Goal: Task Accomplishment & Management: Use online tool/utility

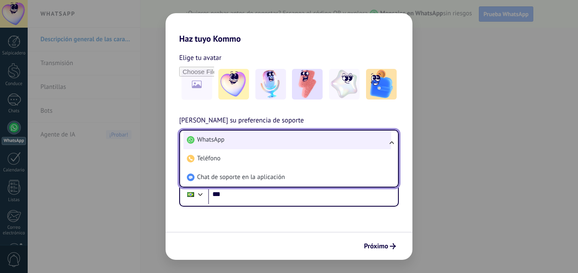
click at [239, 142] on li "WhatsApp" at bounding box center [288, 140] width 208 height 19
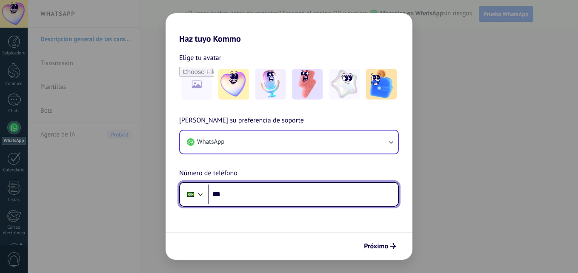
click at [248, 193] on input "***" at bounding box center [303, 195] width 190 height 20
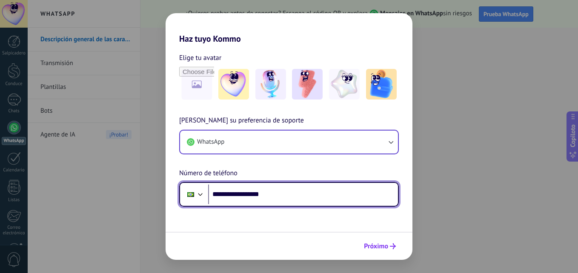
type input "**********"
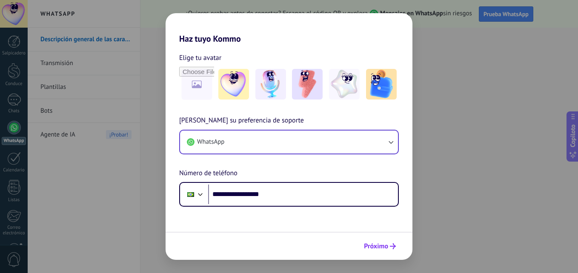
click at [380, 247] on span "Próximo" at bounding box center [376, 247] width 24 height 6
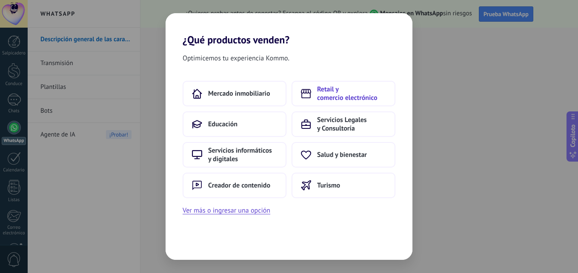
click at [317, 88] on span "Retail y comercio electrónico" at bounding box center [351, 93] width 69 height 17
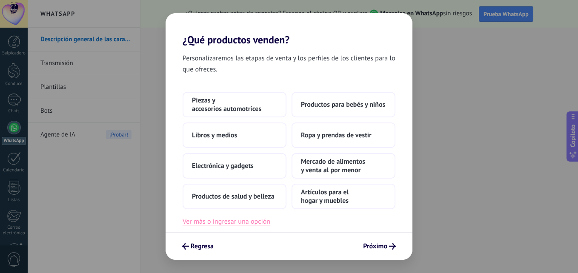
click at [212, 224] on button "Ver más o ingresar una opción" at bounding box center [227, 221] width 88 height 11
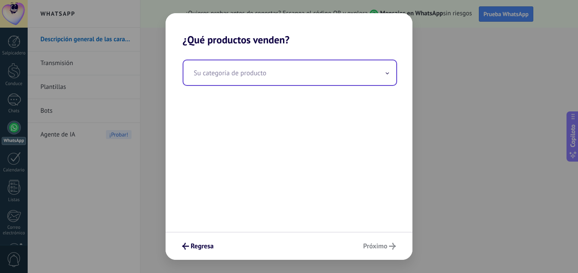
click at [302, 80] on input "text" at bounding box center [290, 72] width 213 height 25
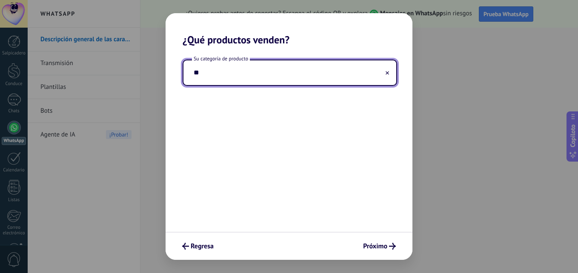
type input "*"
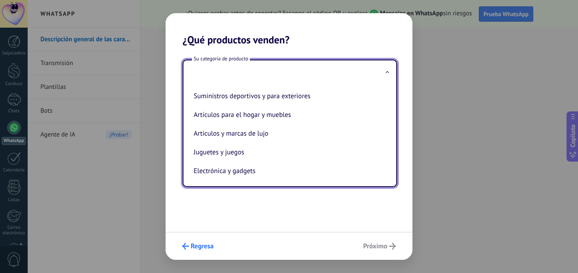
click at [210, 244] on span "Regresa" at bounding box center [202, 247] width 23 height 6
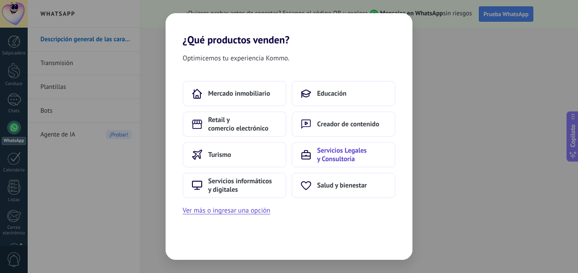
click at [329, 159] on span "Servicios Legales y Consultoría" at bounding box center [351, 155] width 69 height 17
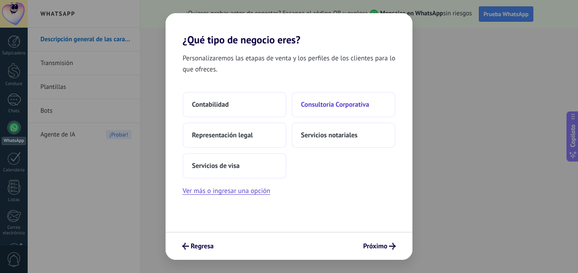
click at [342, 109] on button "Consultoría Corporativa" at bounding box center [344, 105] width 104 height 26
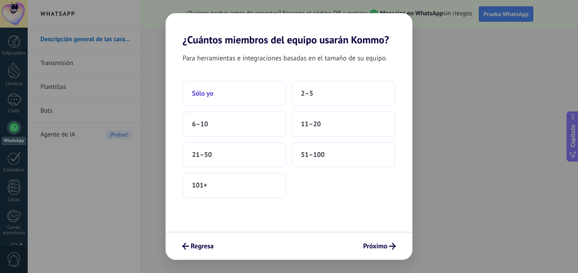
click at [219, 99] on button "Sólo yo" at bounding box center [235, 94] width 104 height 26
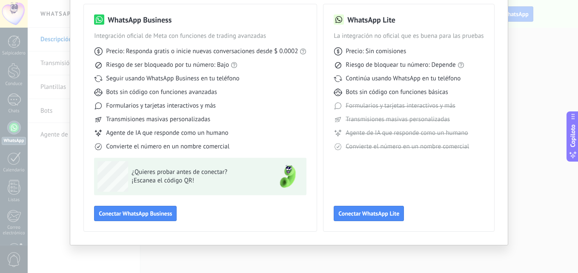
scroll to position [18, 0]
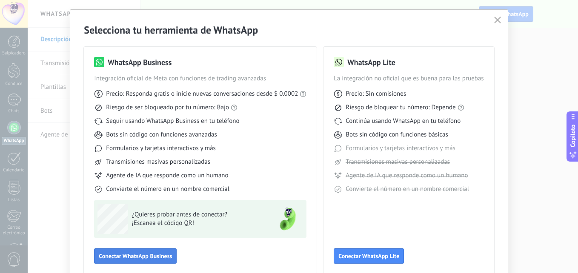
click at [149, 256] on span "Conectar WhatsApp Business" at bounding box center [135, 256] width 73 height 6
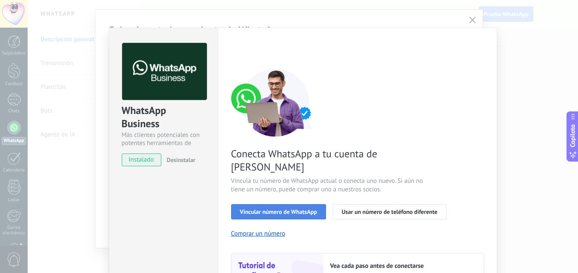
click at [295, 204] on button "Vincular número de WhatsApp" at bounding box center [278, 211] width 95 height 15
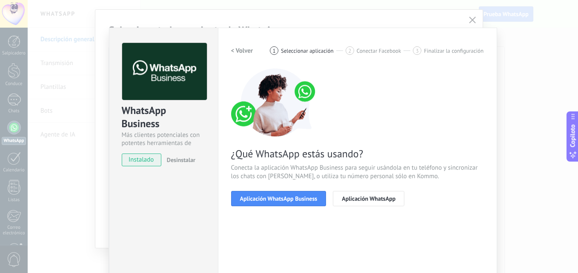
click at [295, 202] on button "Aplicación WhatsApp Business" at bounding box center [278, 198] width 95 height 15
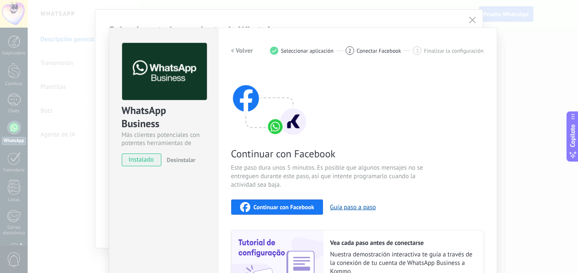
click at [272, 208] on span "Continuar con Facebook" at bounding box center [284, 207] width 61 height 6
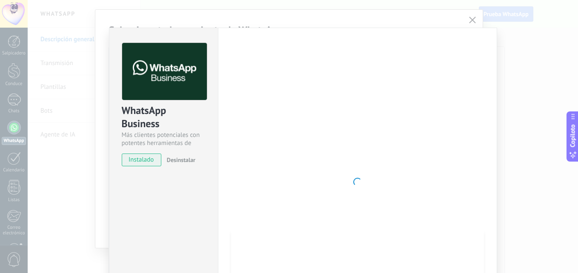
click at [465, 58] on div at bounding box center [357, 182] width 253 height 279
